Goal: Information Seeking & Learning: Learn about a topic

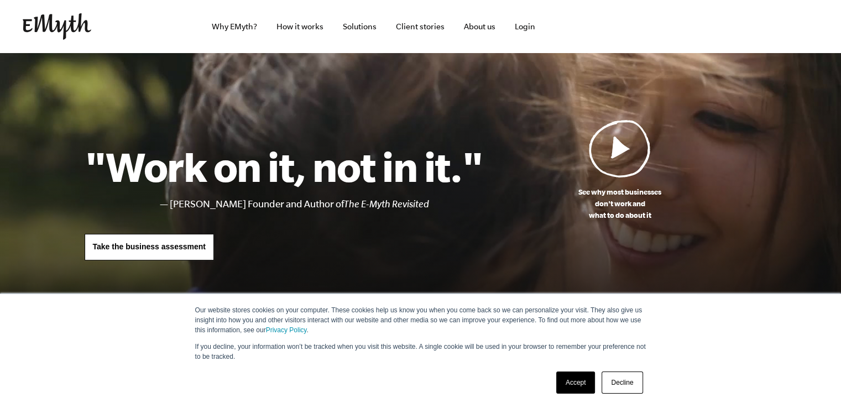
click at [572, 380] on link "Accept" at bounding box center [575, 383] width 39 height 22
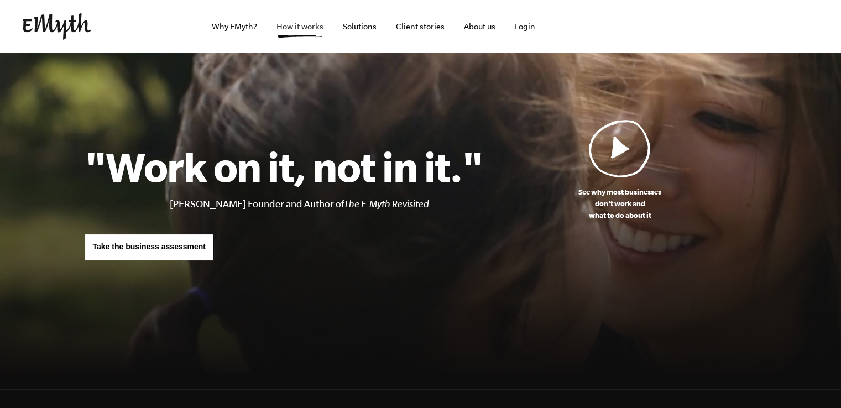
click at [310, 29] on link "How it works" at bounding box center [300, 26] width 65 height 53
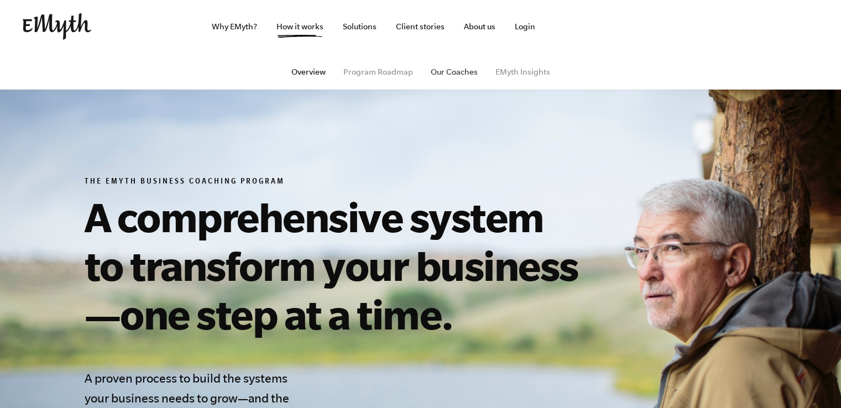
click at [459, 72] on link "Our Coaches" at bounding box center [454, 71] width 47 height 9
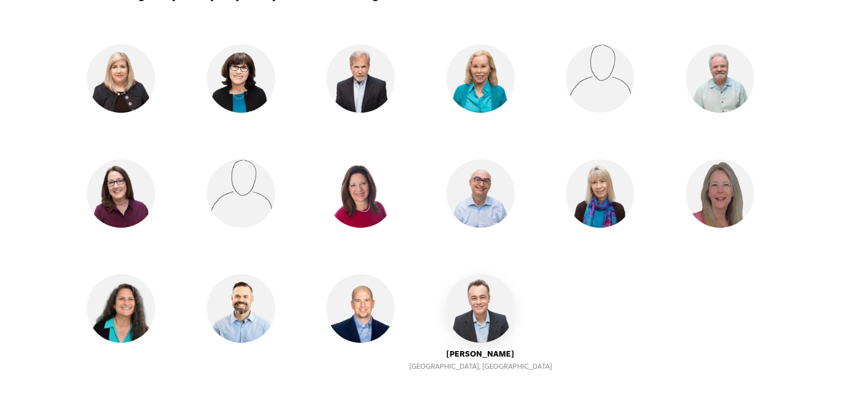
scroll to position [996, 0]
